Goal: Information Seeking & Learning: Learn about a topic

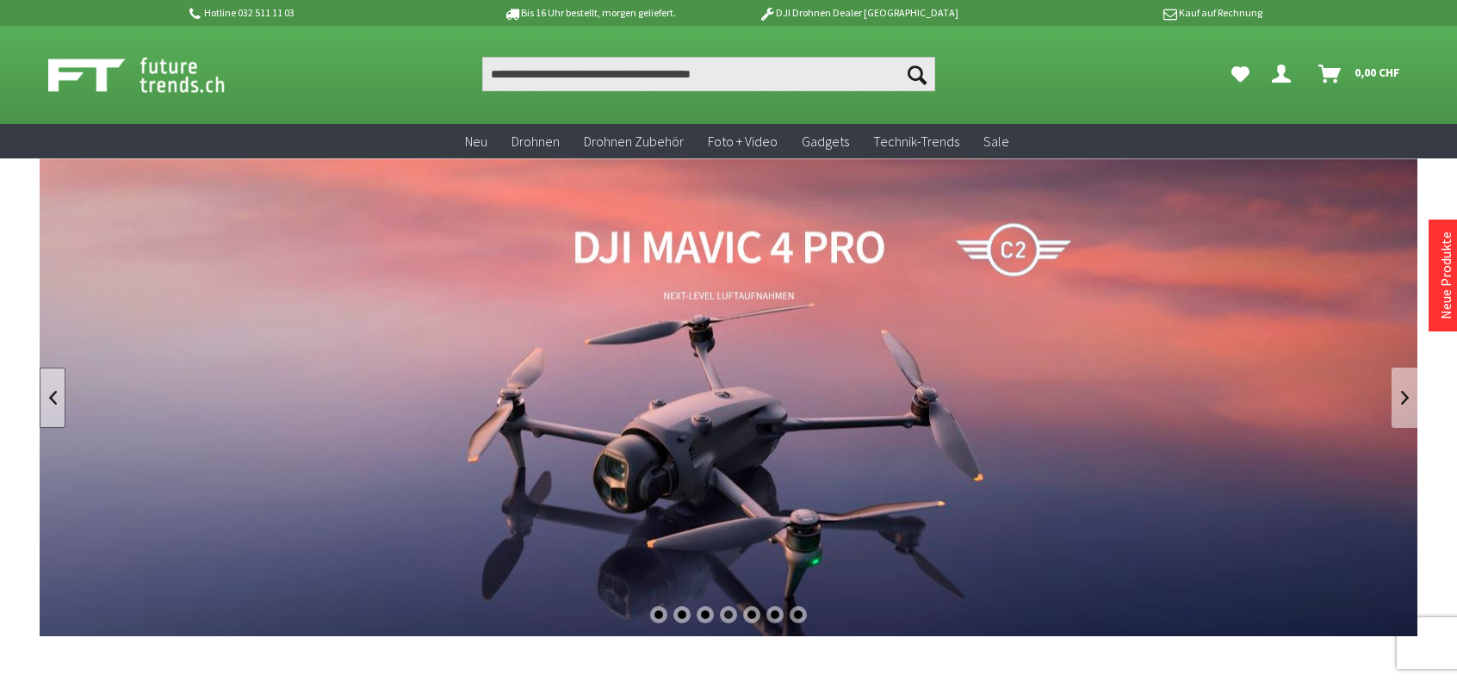
click at [55, 400] on link at bounding box center [53, 398] width 26 height 60
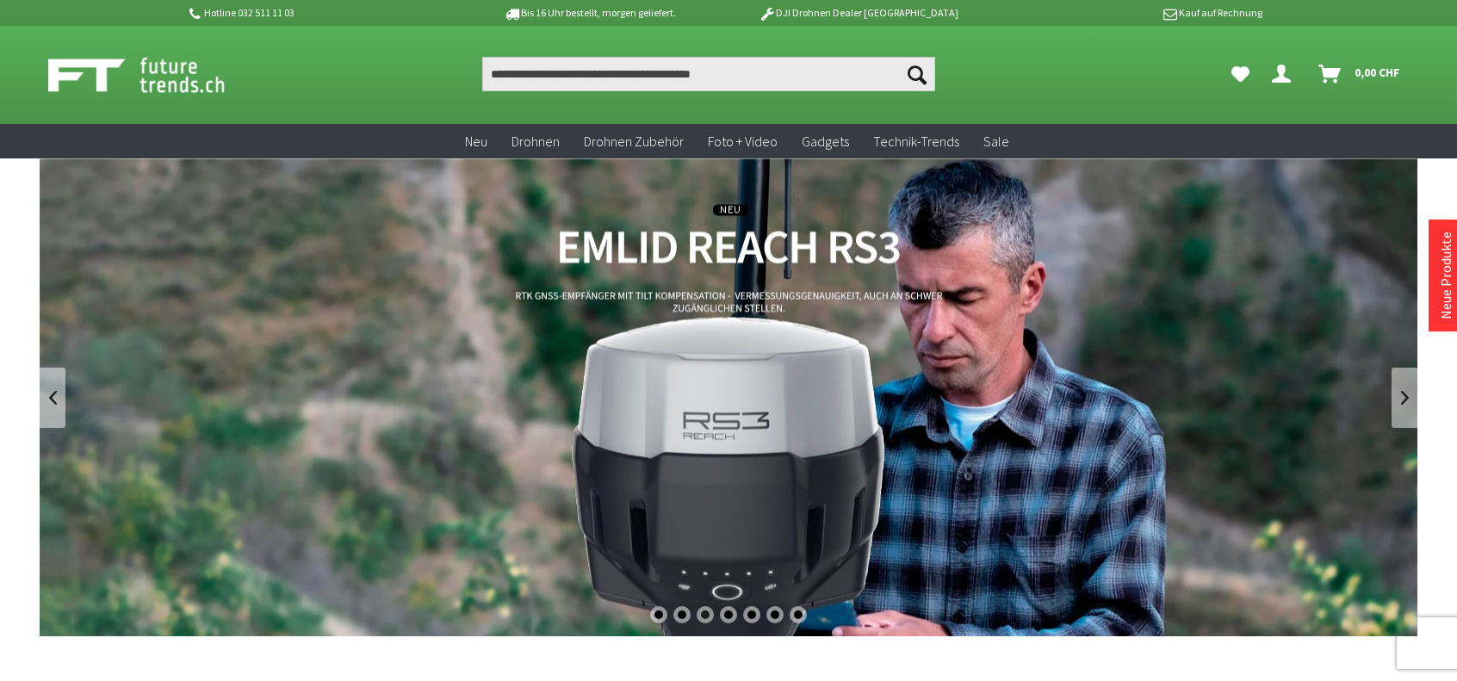
click at [736, 240] on link "REACH RS3 von Emlid - GNSS-Empfänger mit Neigungssensor" at bounding box center [728, 397] width 1377 height 478
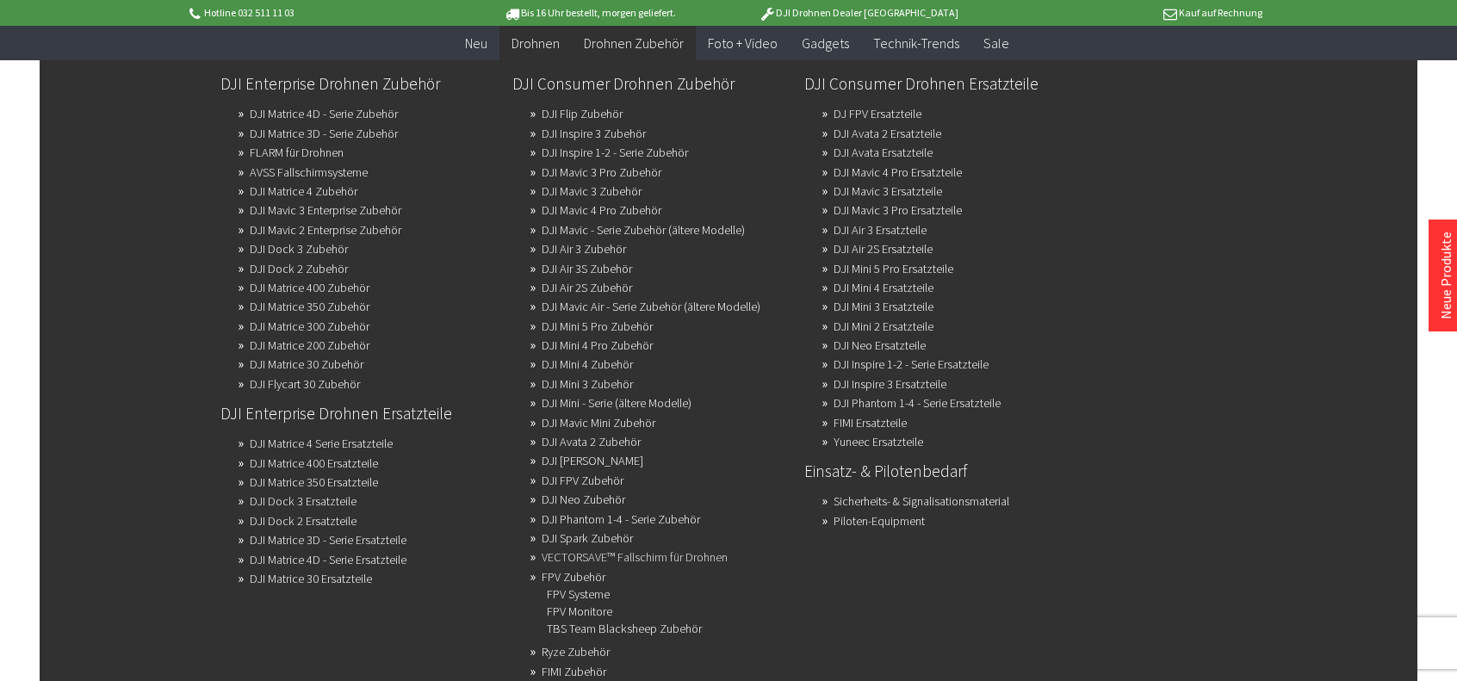
scroll to position [826, 0]
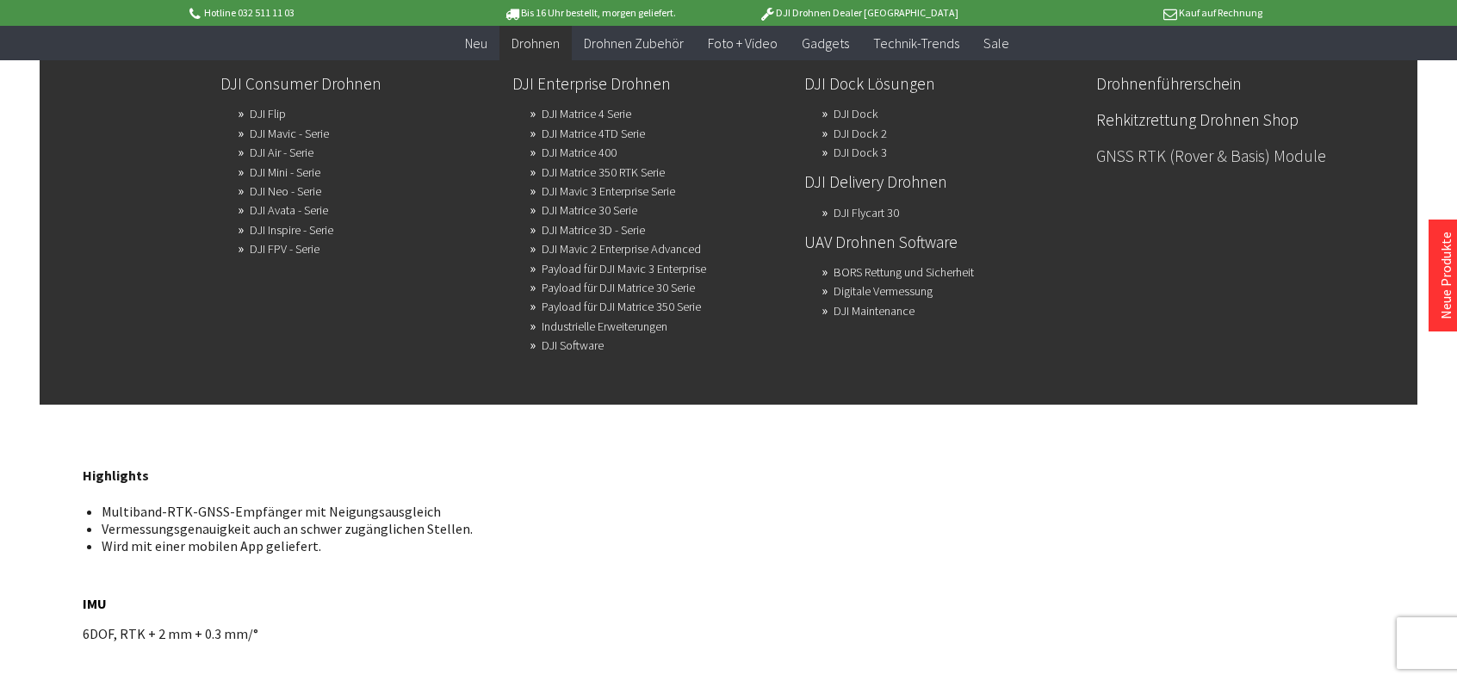
click at [1193, 141] on link "GNSS RTK (Rover & Basis) Module" at bounding box center [1235, 155] width 278 height 29
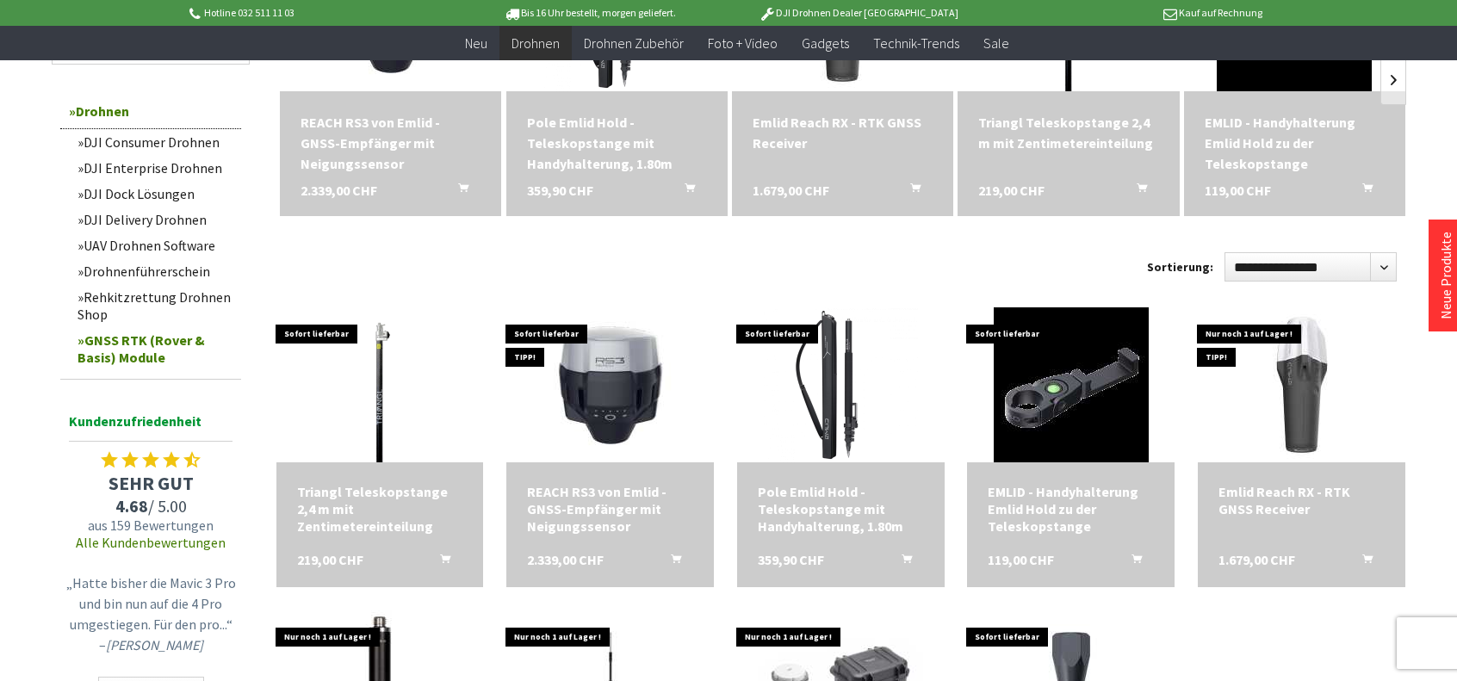
scroll to position [608, 0]
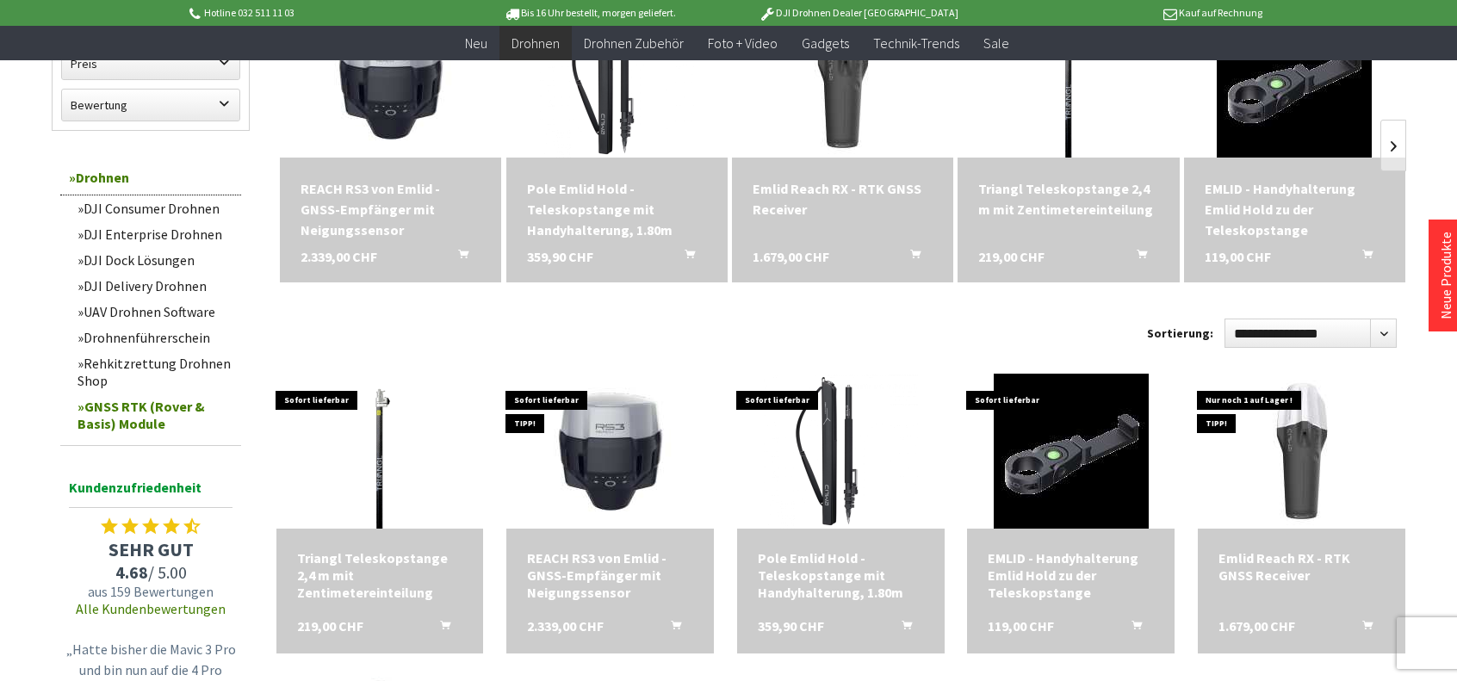
click at [417, 187] on div "REACH RS3 von Emlid - GNSS-Empfänger mit Neigungssensor" at bounding box center [390, 209] width 180 height 62
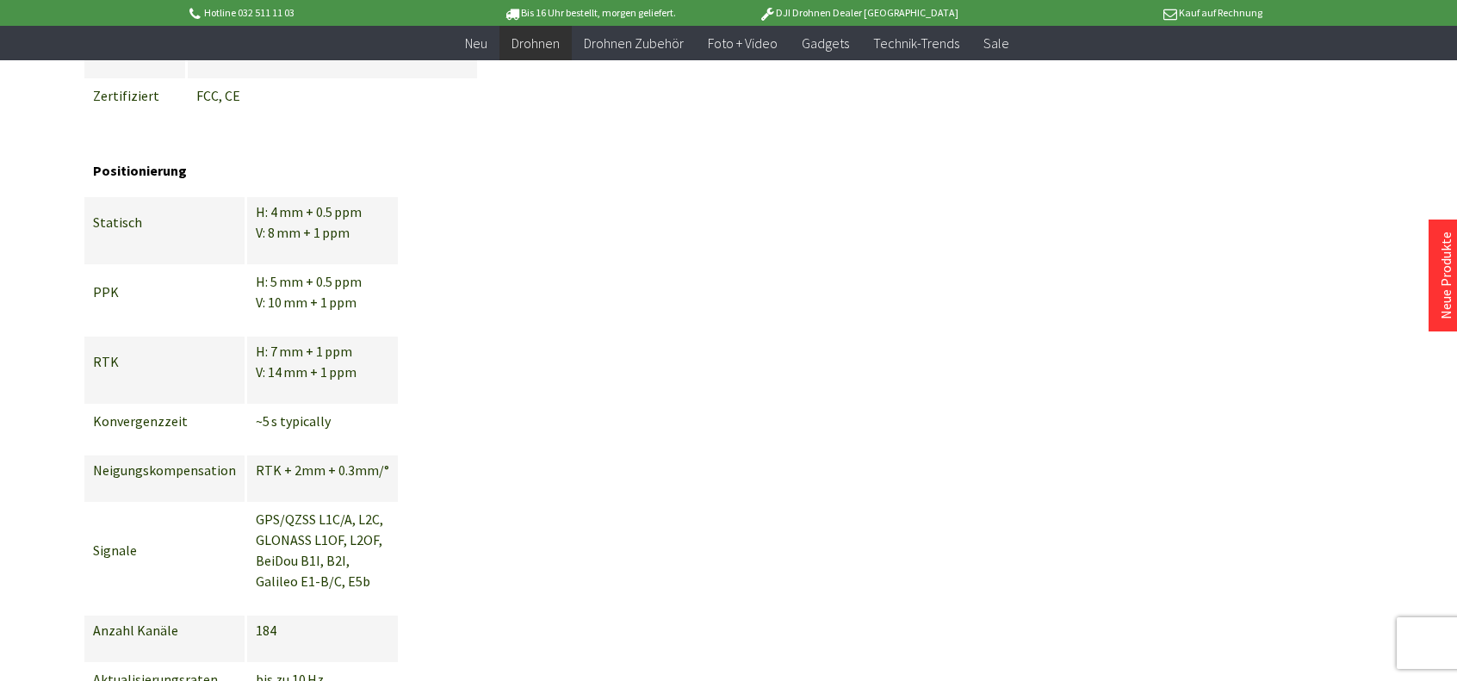
scroll to position [6851, 0]
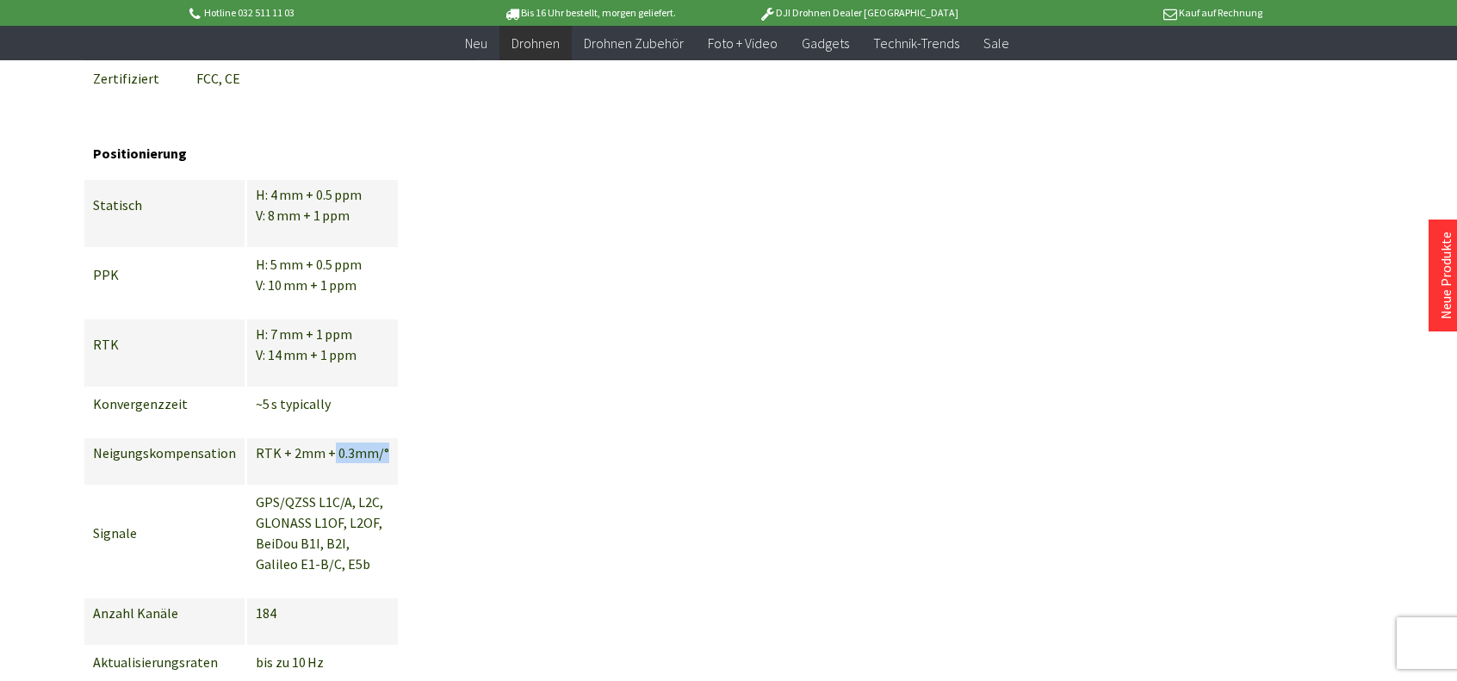
drag, startPoint x: 323, startPoint y: 417, endPoint x: 378, endPoint y: 421, distance: 55.3
click at [374, 442] on p "RTK + 2mm + 0.3mm/°" at bounding box center [322, 452] width 133 height 21
click at [359, 442] on p "RTK + 2mm + 0.3mm/°" at bounding box center [322, 452] width 133 height 21
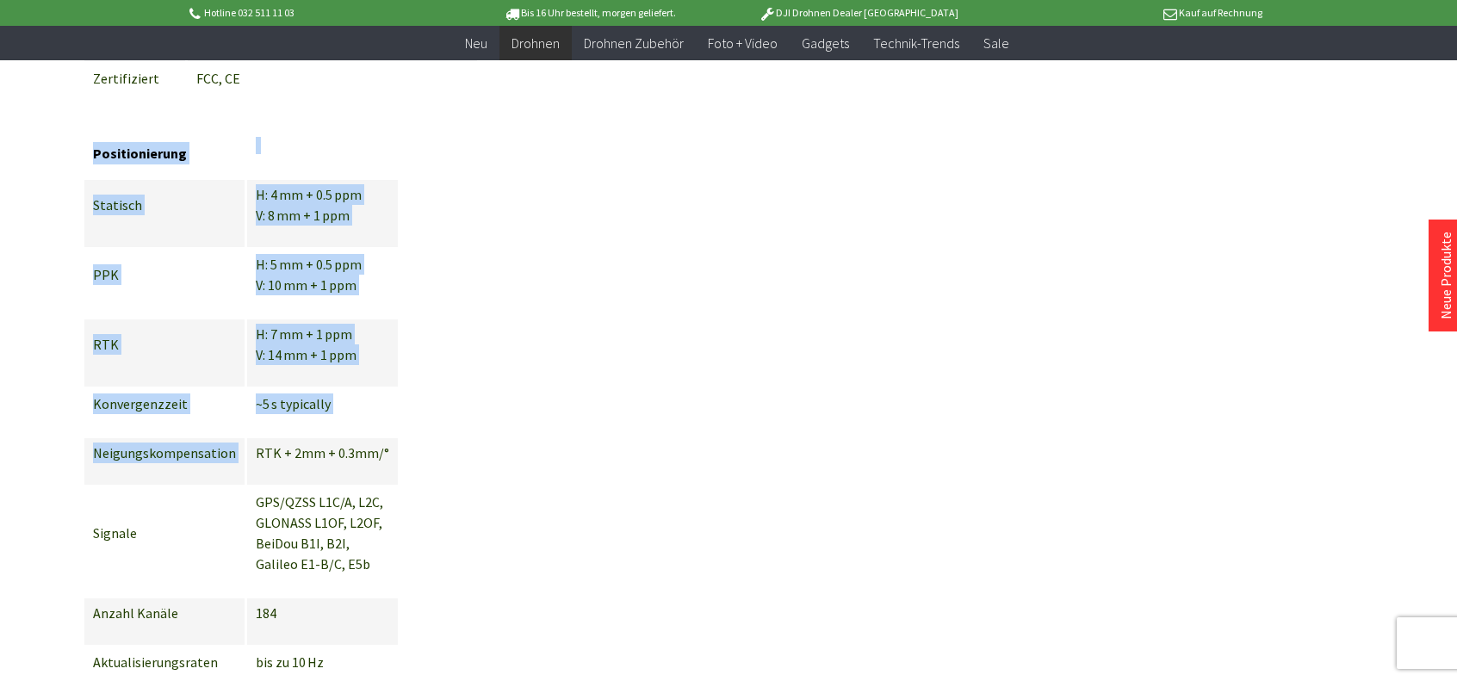
drag, startPoint x: 247, startPoint y: 424, endPoint x: 388, endPoint y: 418, distance: 141.3
click at [368, 442] on p "RTK + 2mm + 0.3mm/°" at bounding box center [322, 452] width 133 height 21
